Goal: Navigation & Orientation: Find specific page/section

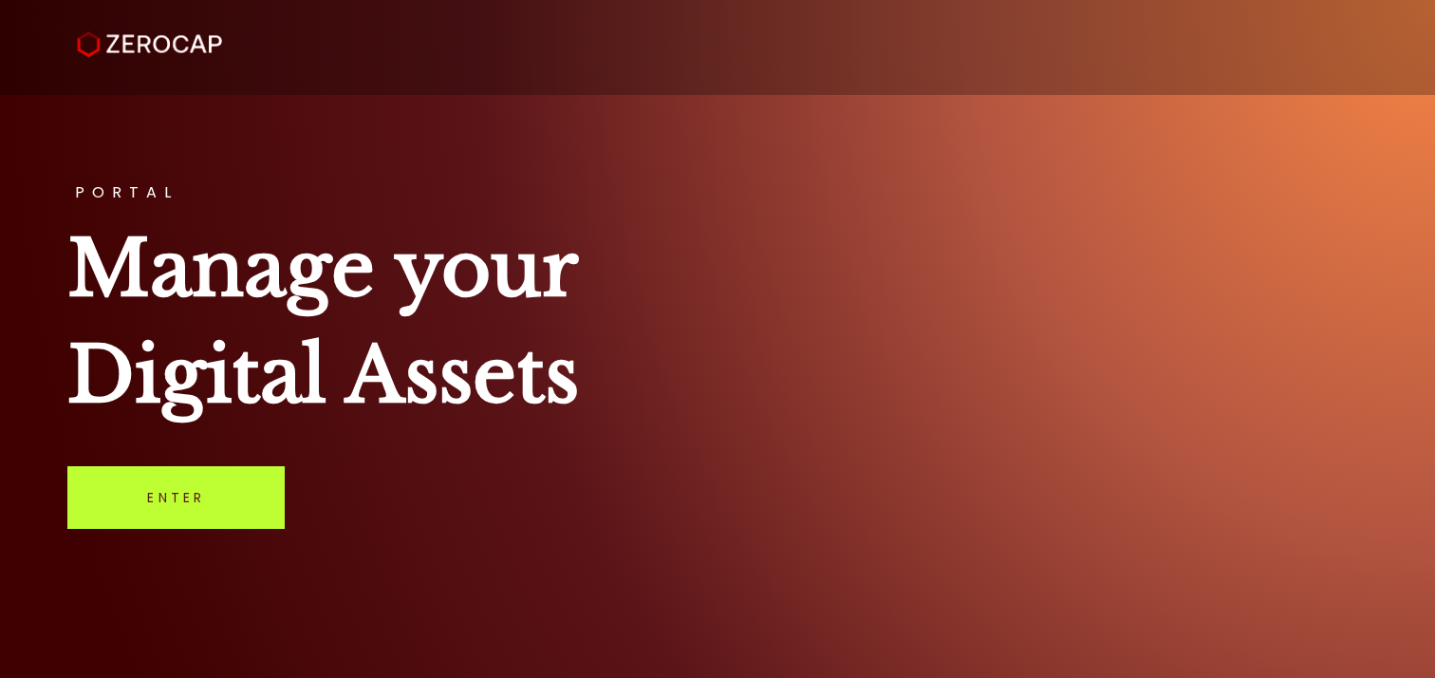
click at [201, 479] on link "Enter" at bounding box center [175, 497] width 217 height 63
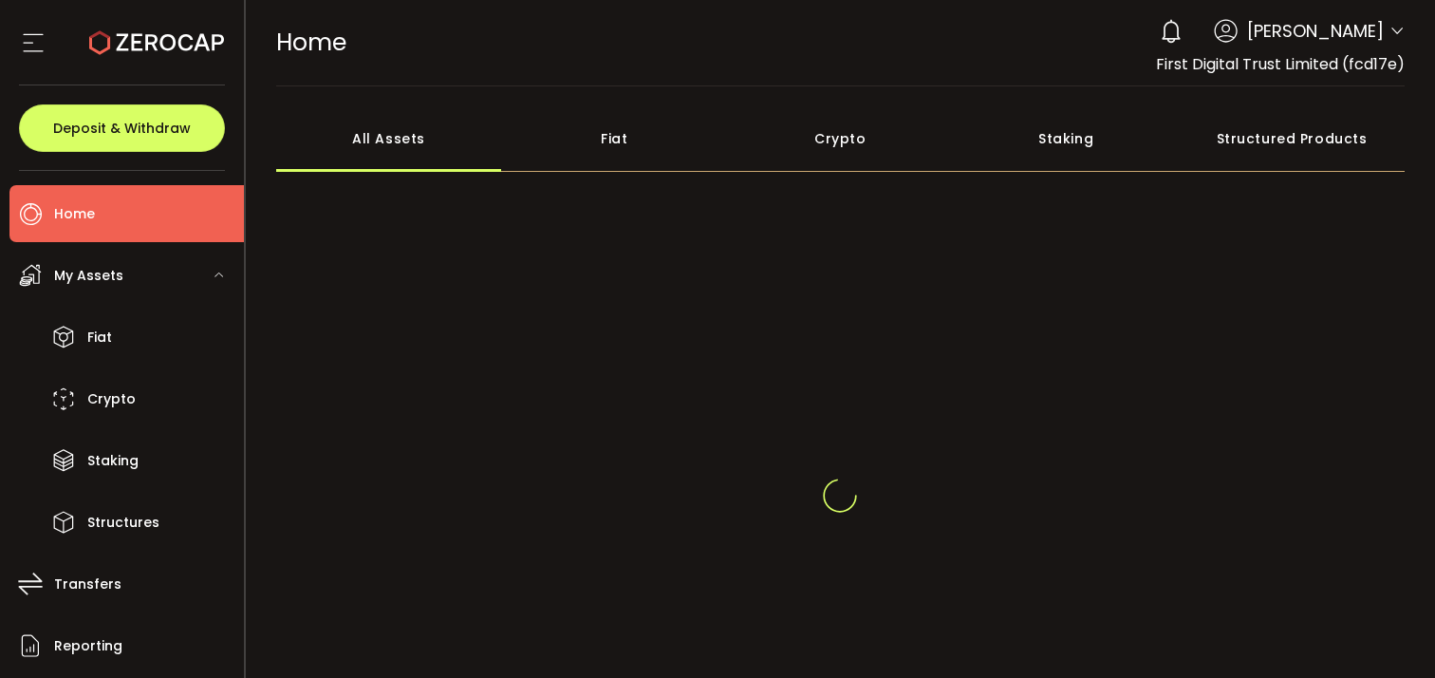
click at [624, 147] on div "Fiat" at bounding box center [614, 138] width 226 height 66
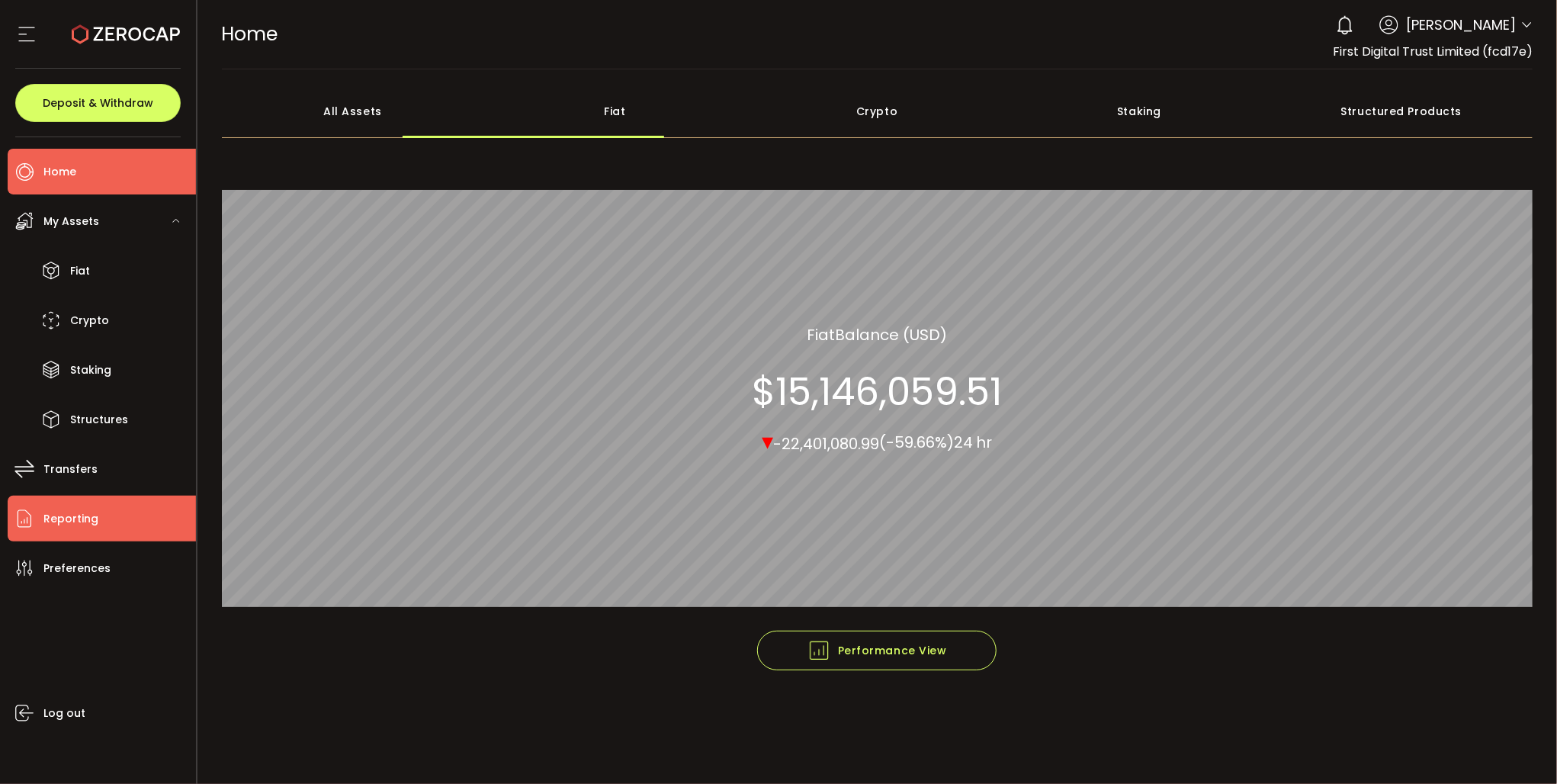
click at [122, 517] on li "Reporting" at bounding box center [101, 518] width 188 height 46
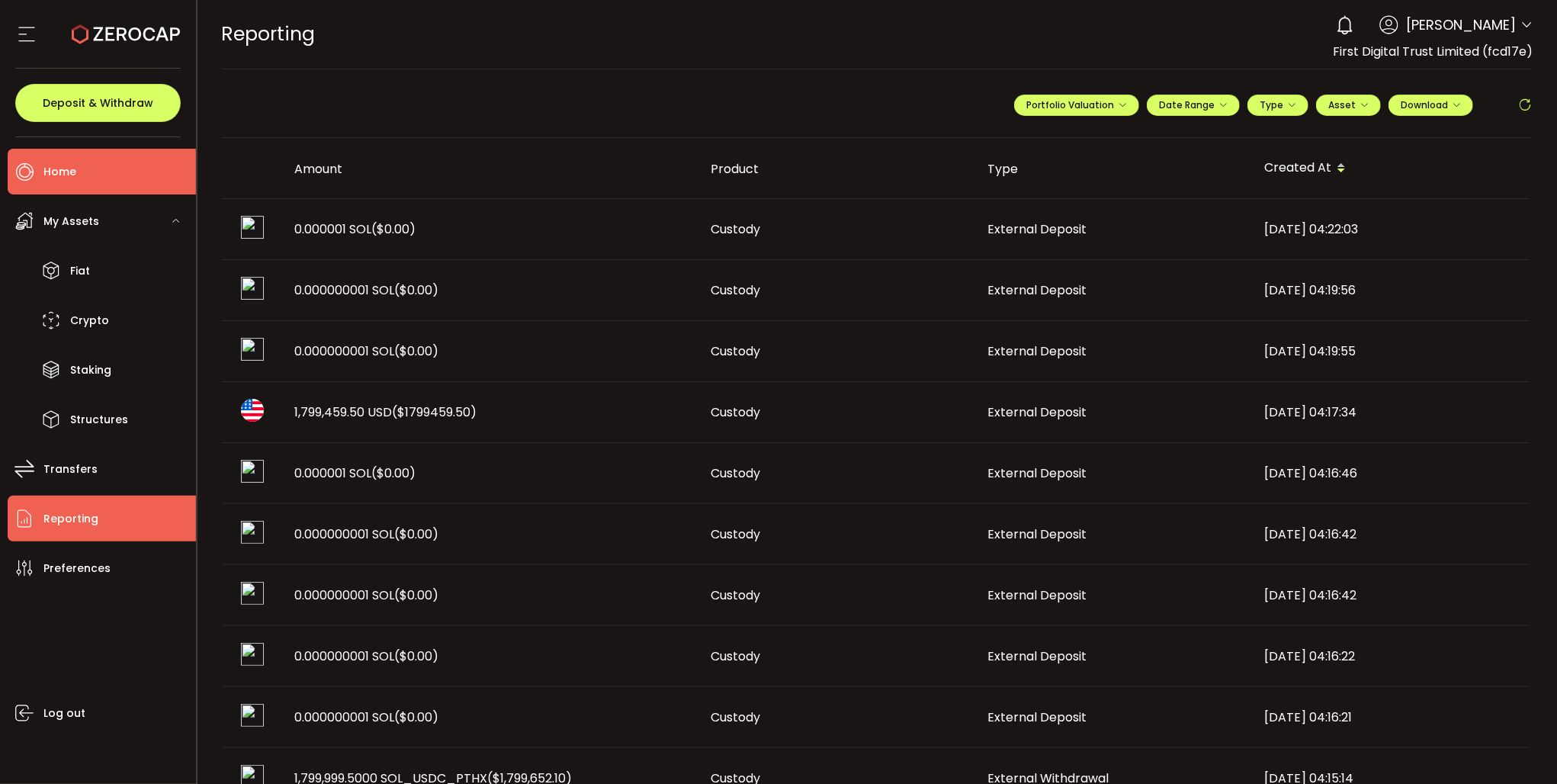
click at [94, 174] on li "Home" at bounding box center [101, 171] width 188 height 46
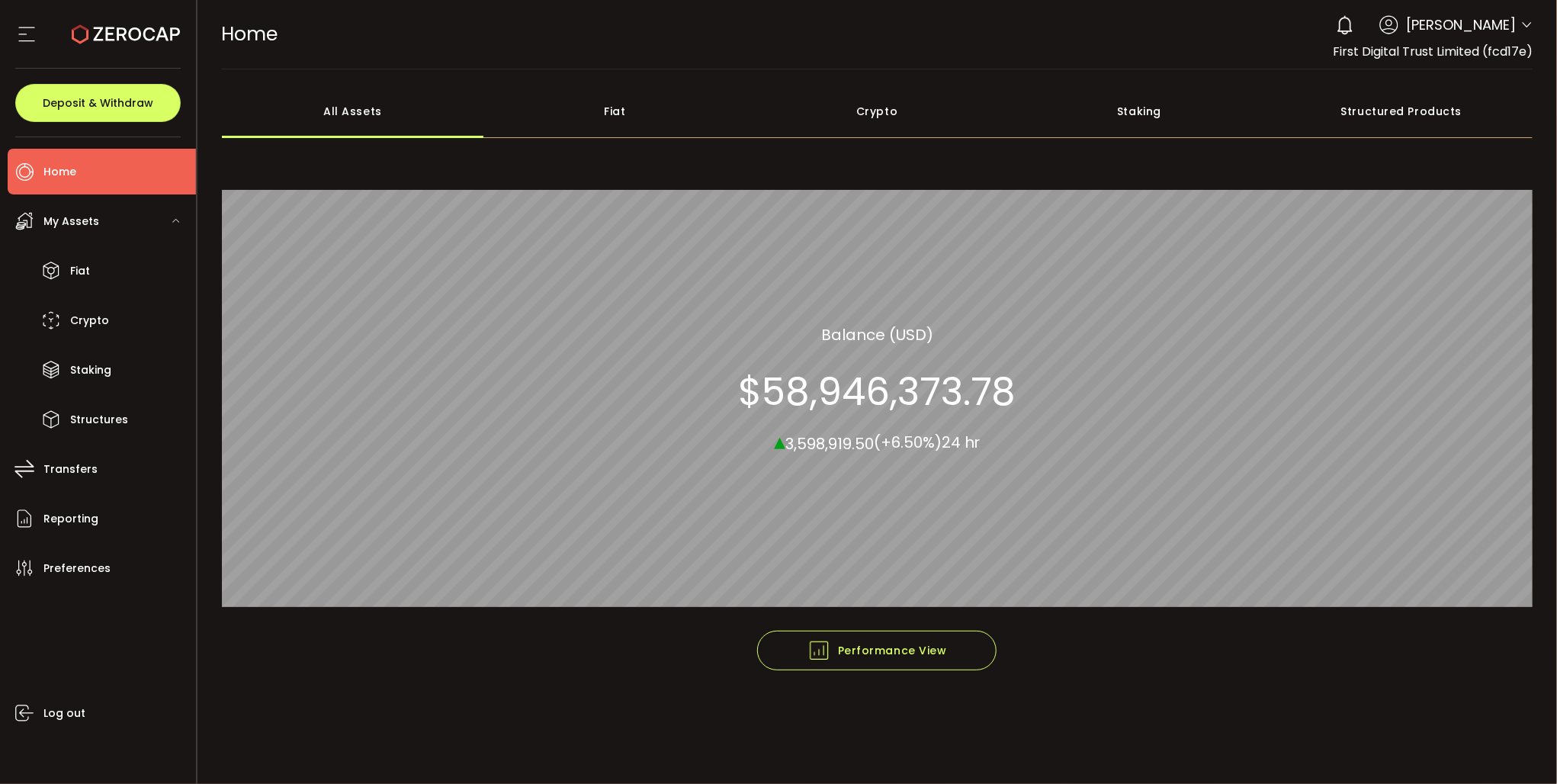
click at [621, 115] on div "Fiat" at bounding box center [615, 111] width 262 height 53
